Goal: Information Seeking & Learning: Learn about a topic

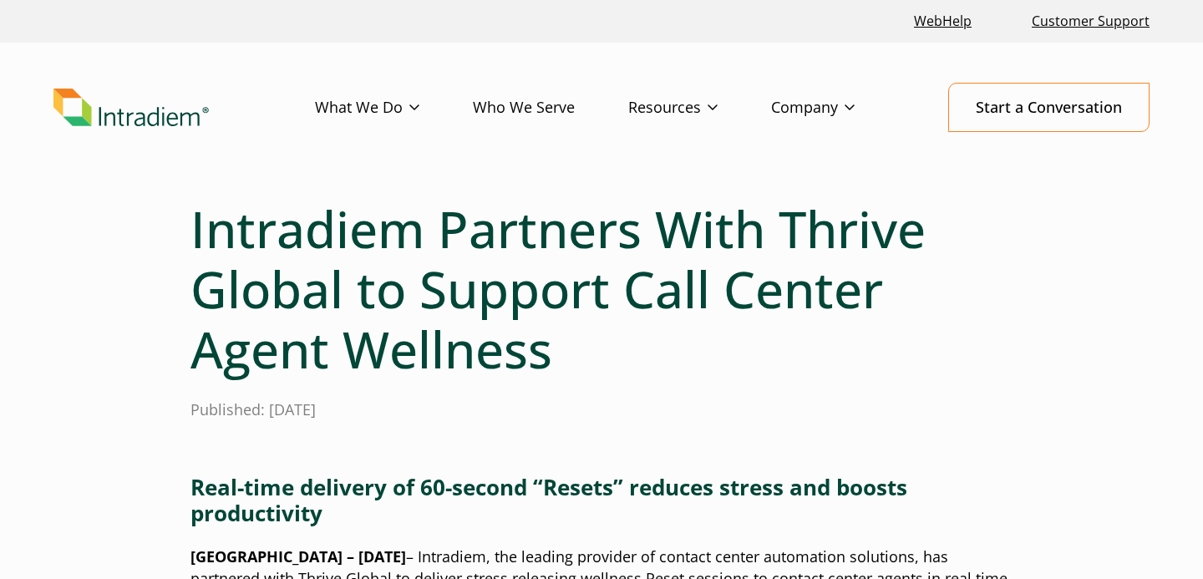
scroll to position [1251, 0]
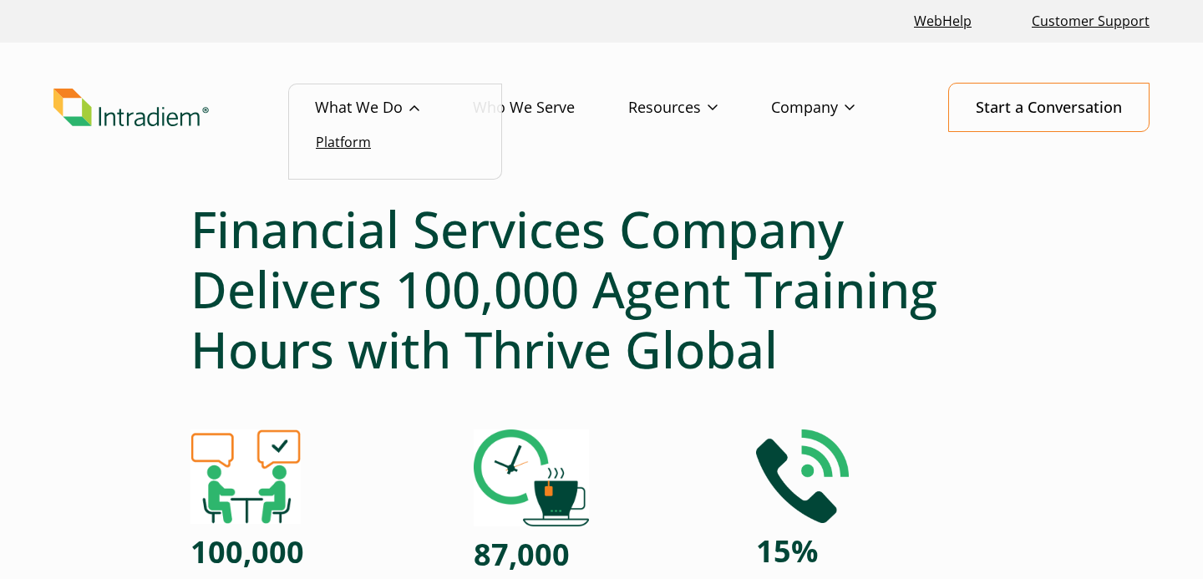
click at [348, 142] on link "Platform" at bounding box center [343, 142] width 55 height 18
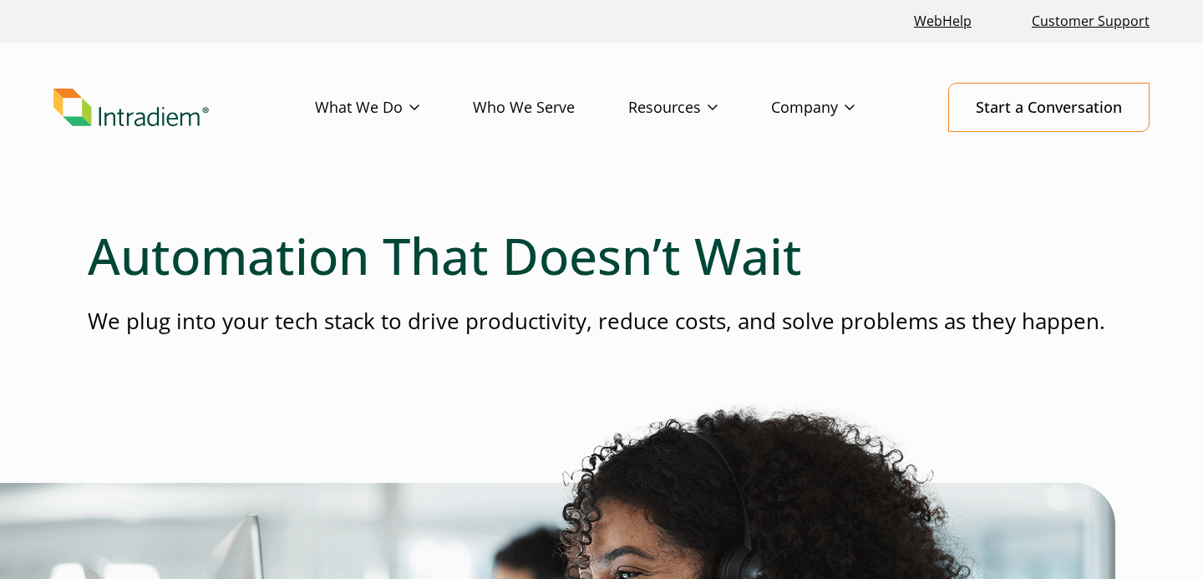
click at [567, 108] on link "Who We Serve" at bounding box center [550, 108] width 155 height 48
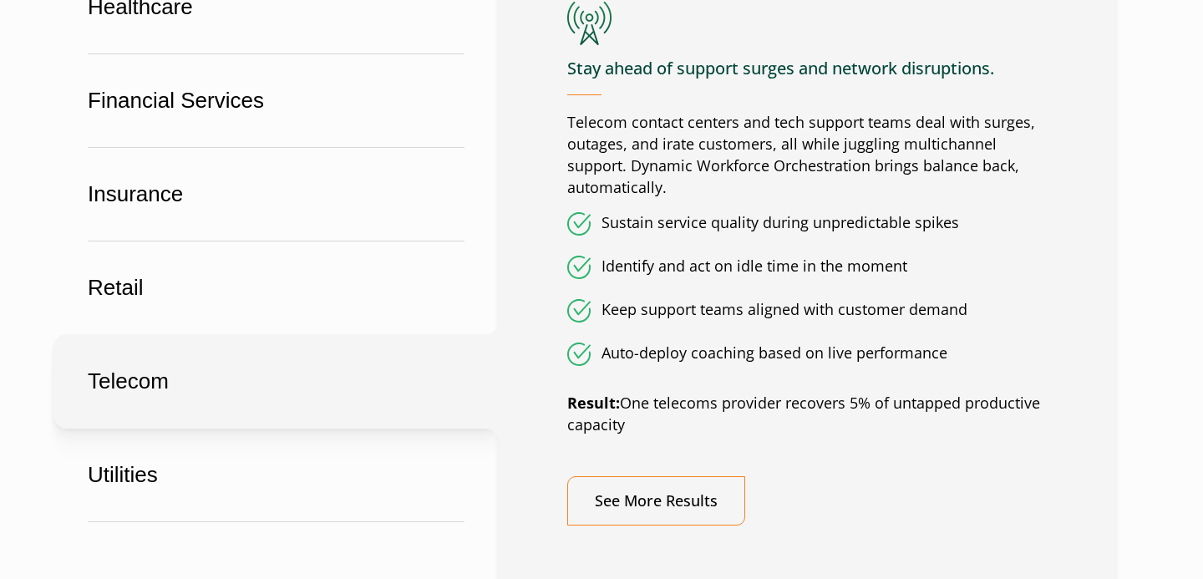
scroll to position [1106, 0]
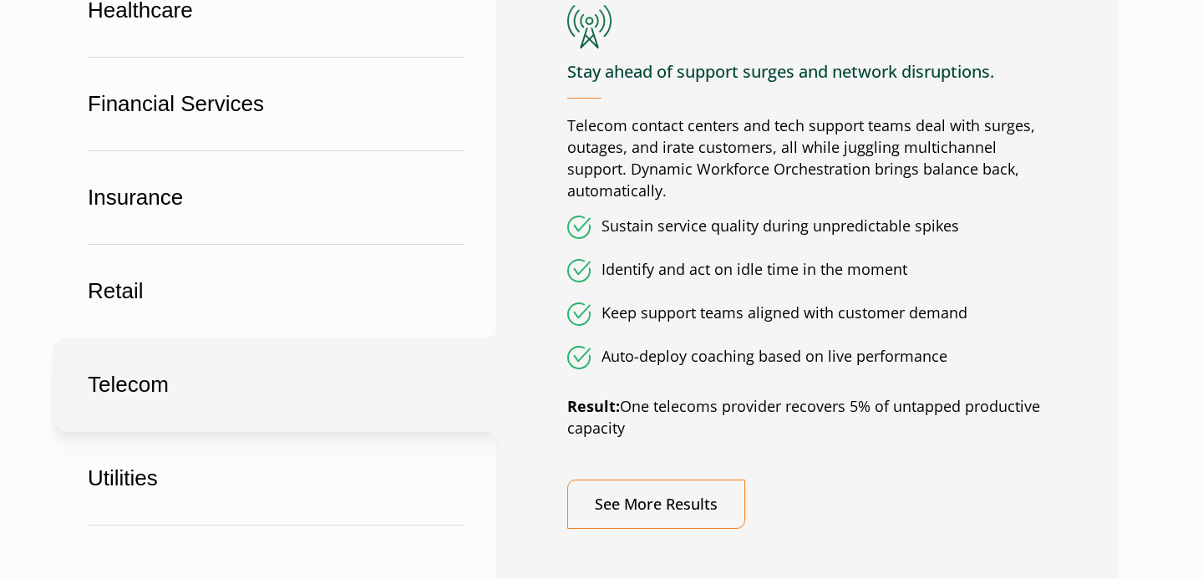
click at [314, 363] on button "Telecom" at bounding box center [275, 385] width 445 height 94
click at [313, 406] on button "Telecom" at bounding box center [275, 385] width 445 height 94
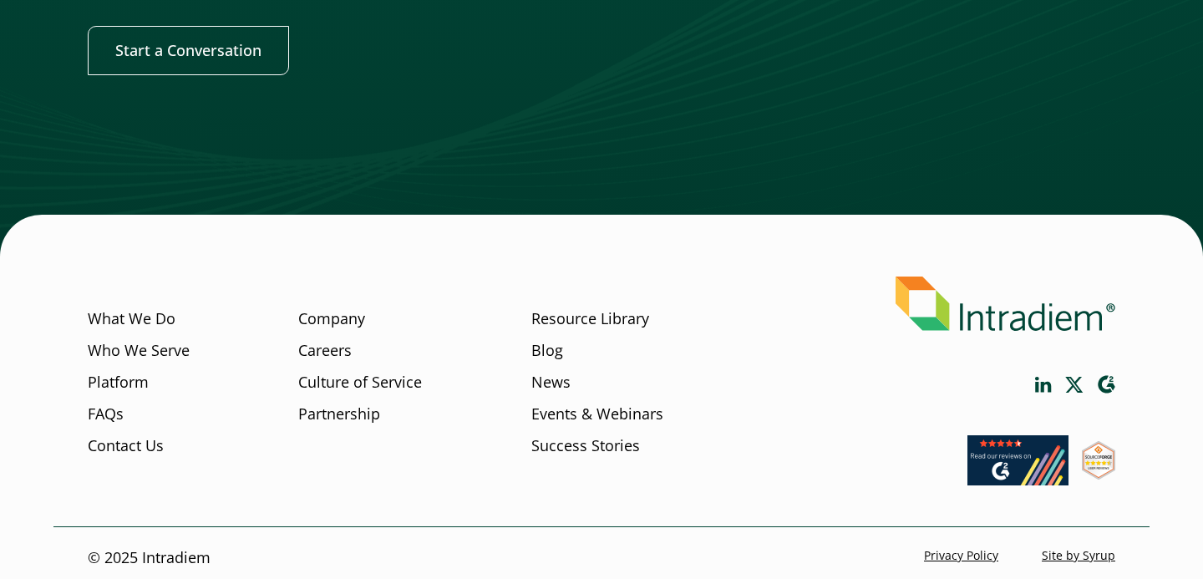
scroll to position [2132, 0]
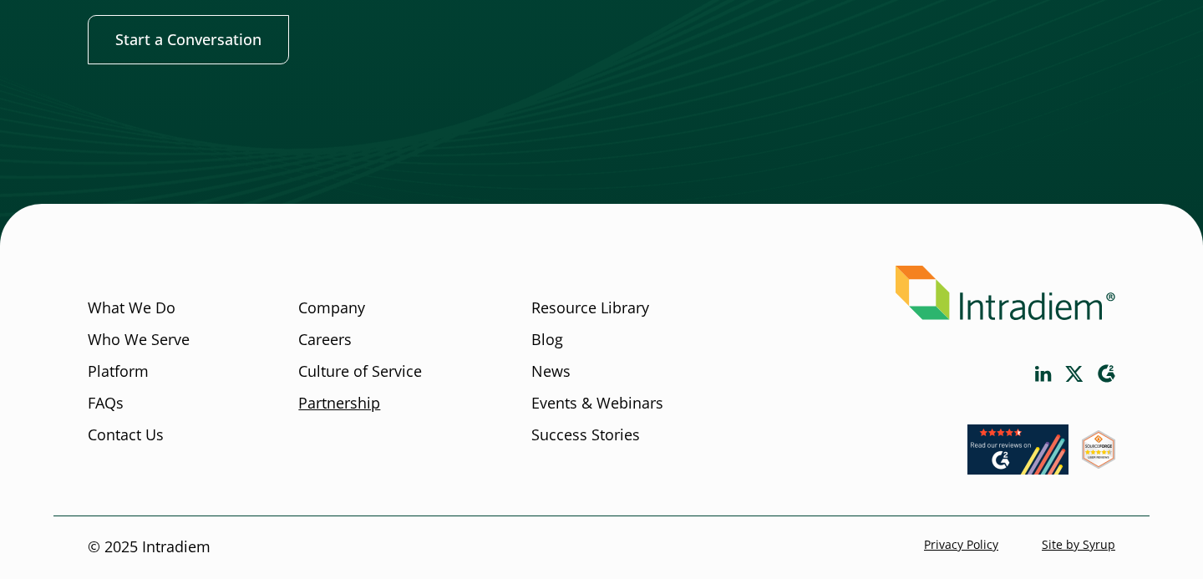
click at [339, 398] on link "Partnership" at bounding box center [339, 404] width 82 height 22
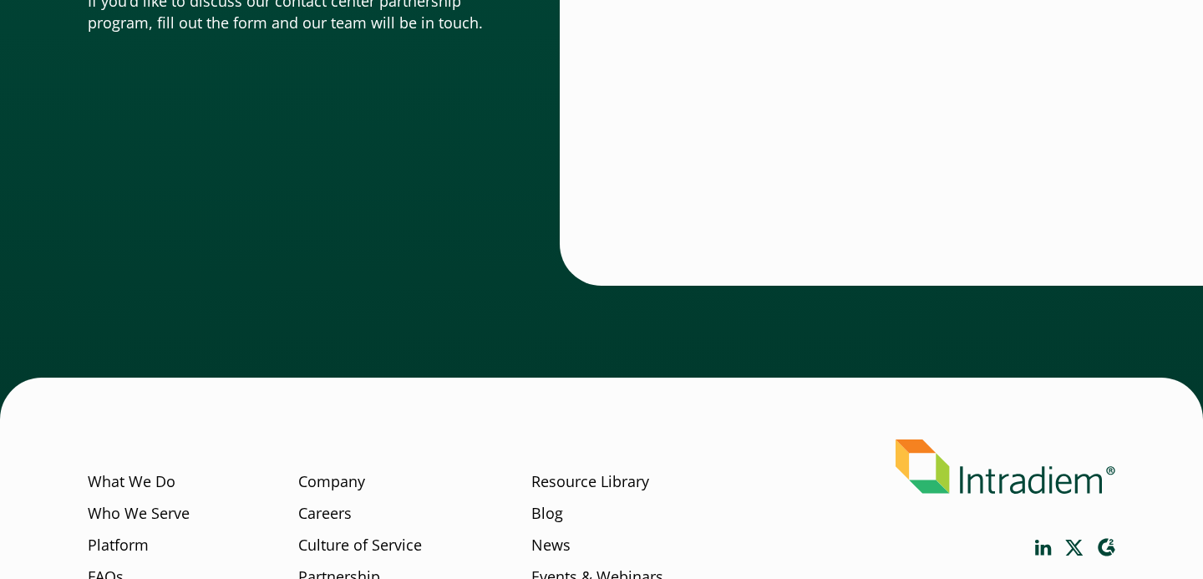
scroll to position [5707, 0]
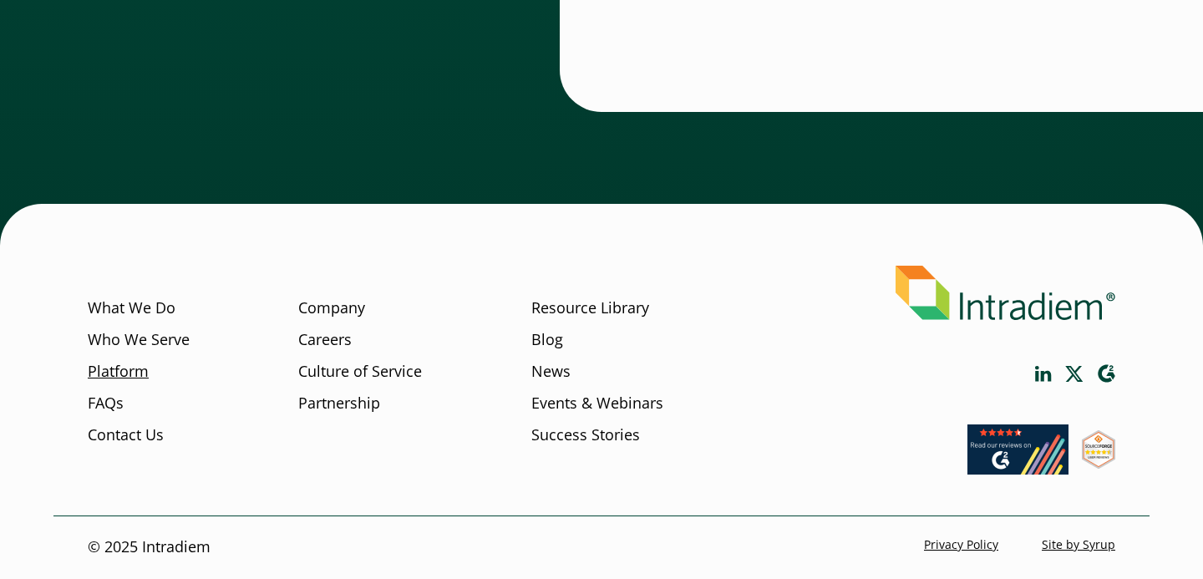
click at [136, 374] on link "Platform" at bounding box center [118, 372] width 61 height 22
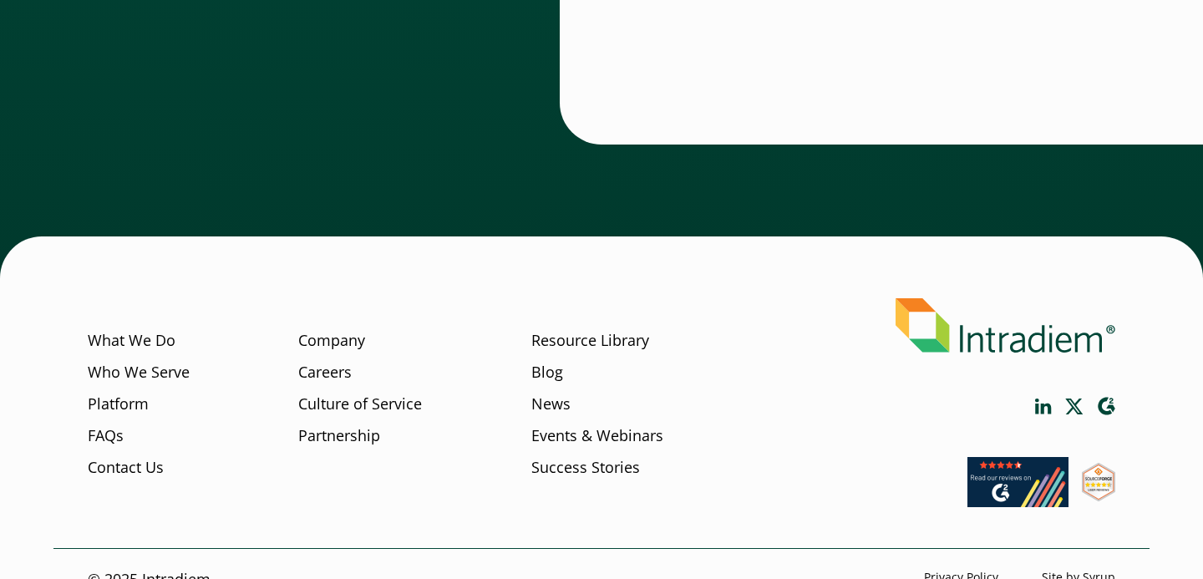
scroll to position [6041, 0]
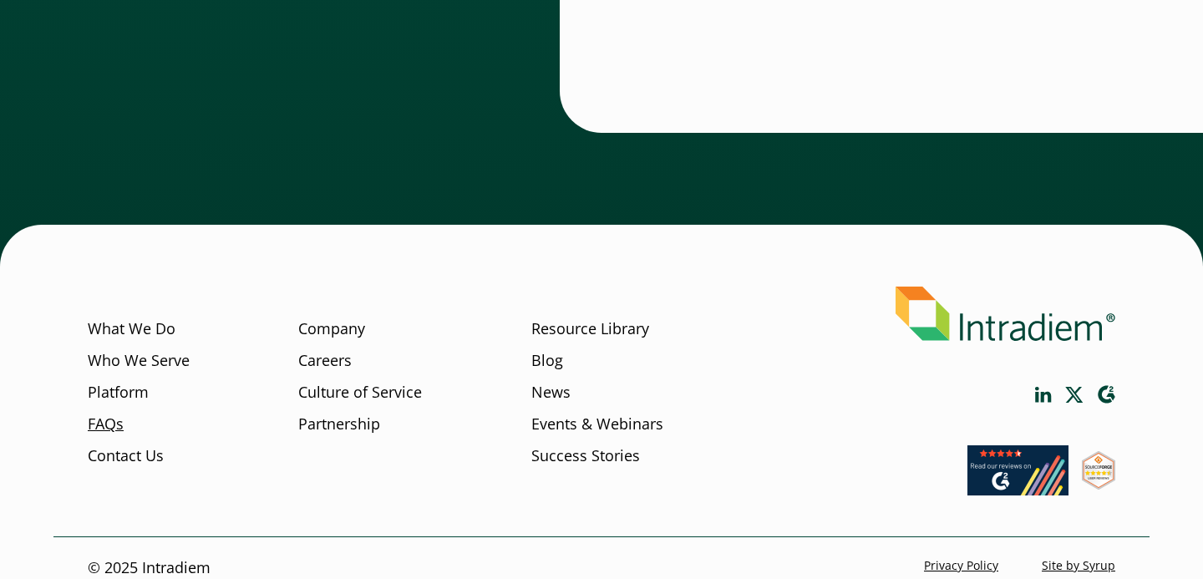
click at [96, 414] on link "FAQs" at bounding box center [106, 425] width 36 height 22
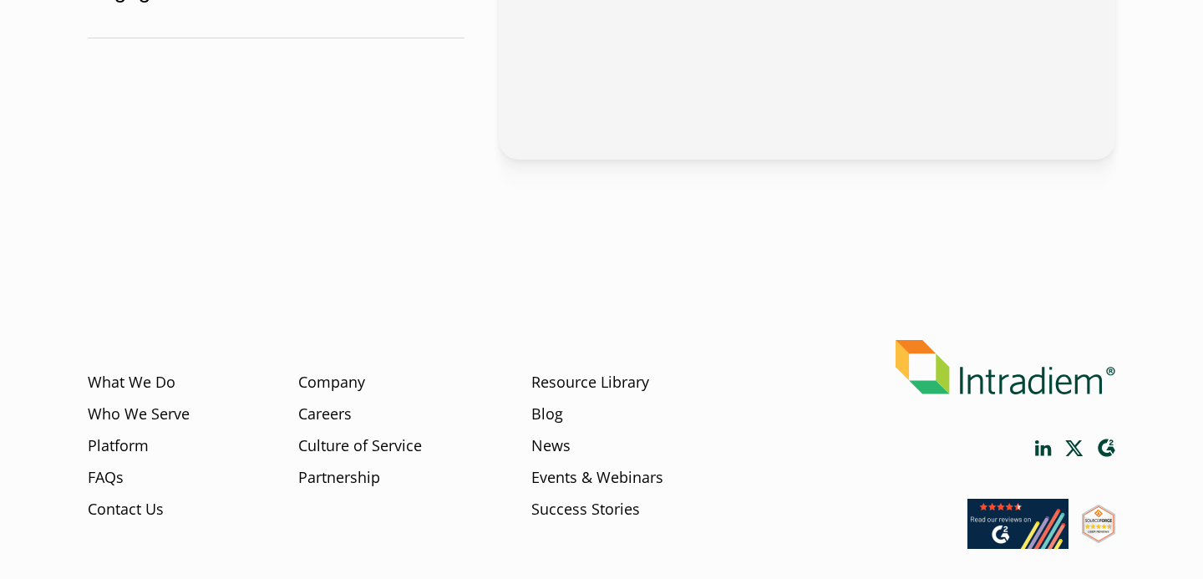
scroll to position [896, 0]
click at [175, 416] on link "Who We Serve" at bounding box center [139, 414] width 102 height 22
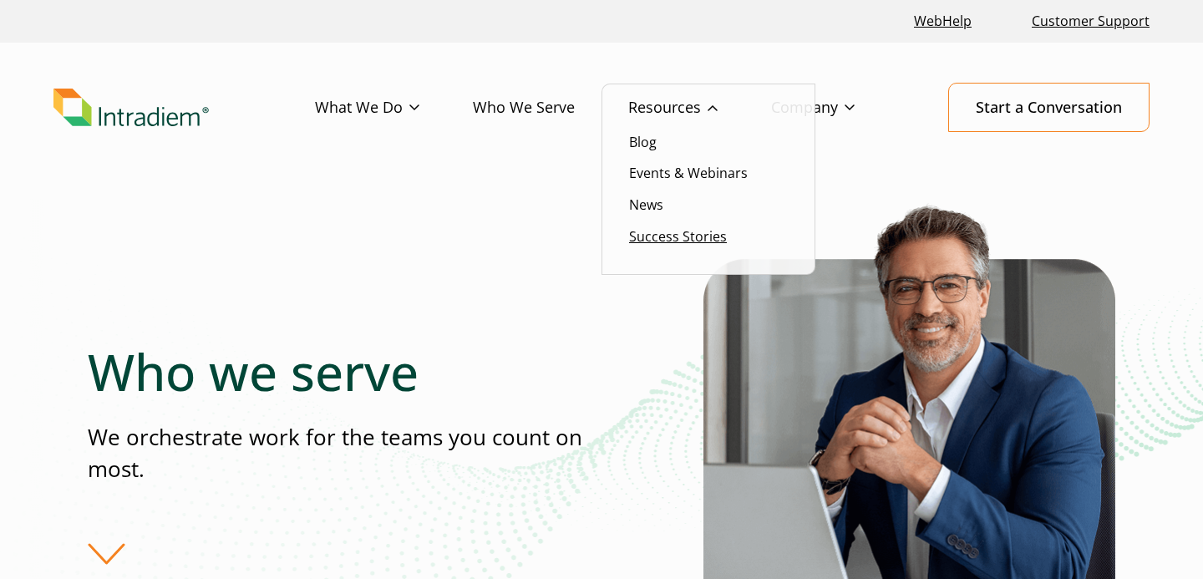
click at [654, 236] on link "Success Stories" at bounding box center [678, 236] width 98 height 18
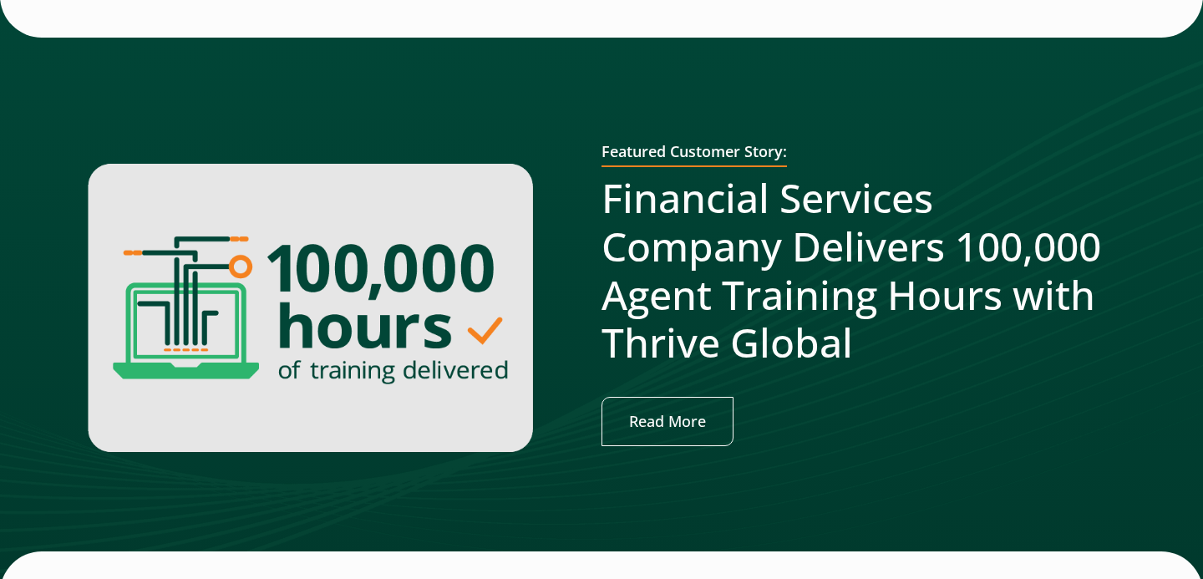
scroll to position [536, 0]
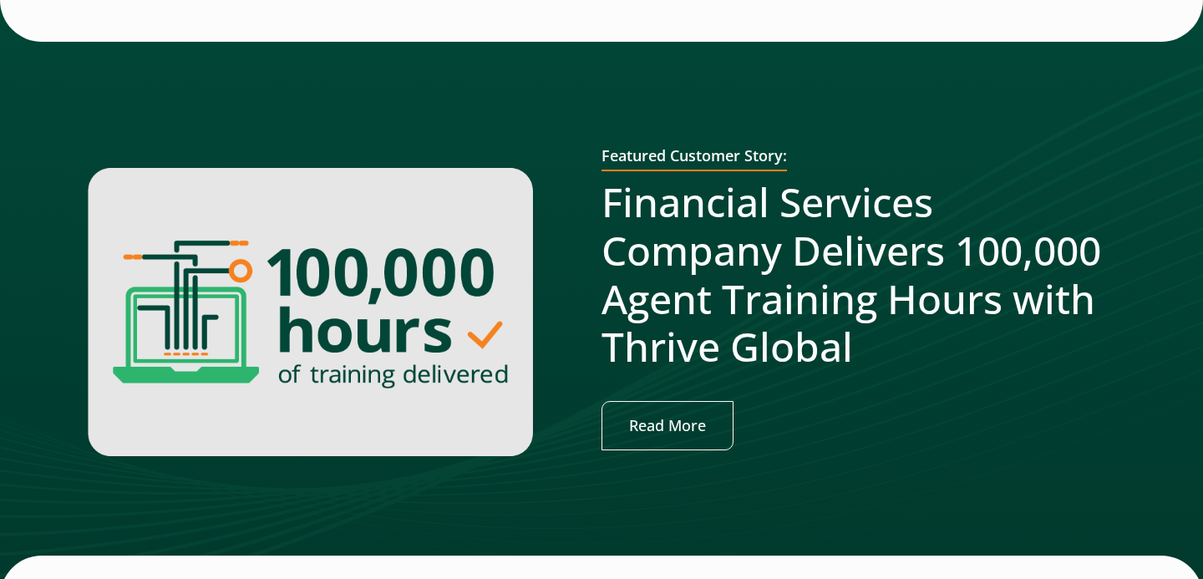
click at [333, 452] on img at bounding box center [310, 312] width 445 height 288
click at [696, 435] on link "Read More" at bounding box center [668, 425] width 132 height 49
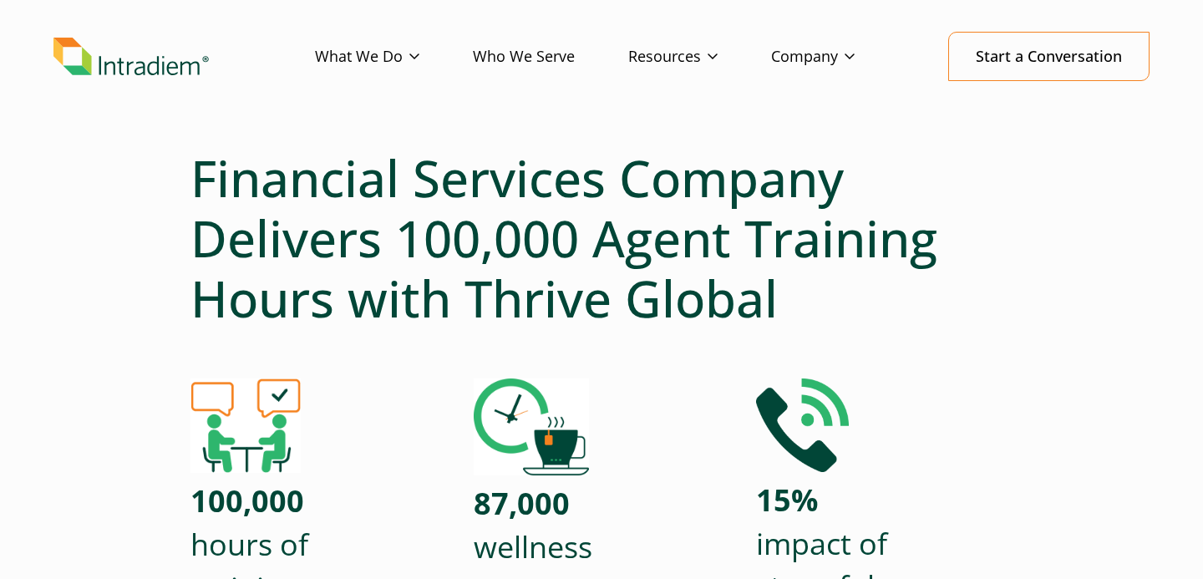
scroll to position [52, 0]
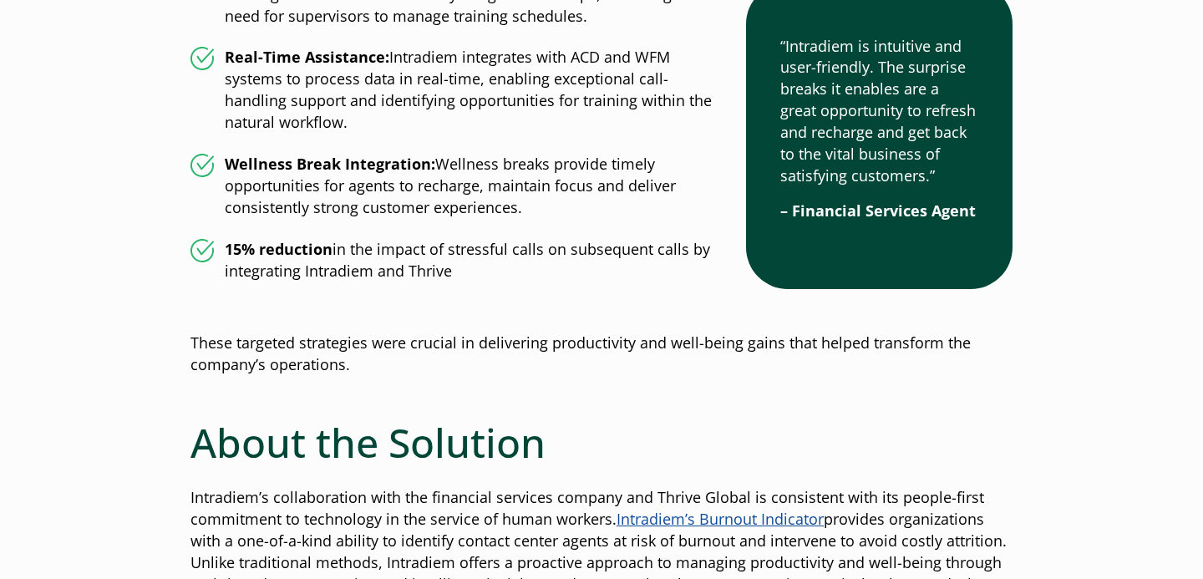
scroll to position [2795, 0]
